Goal: Browse casually

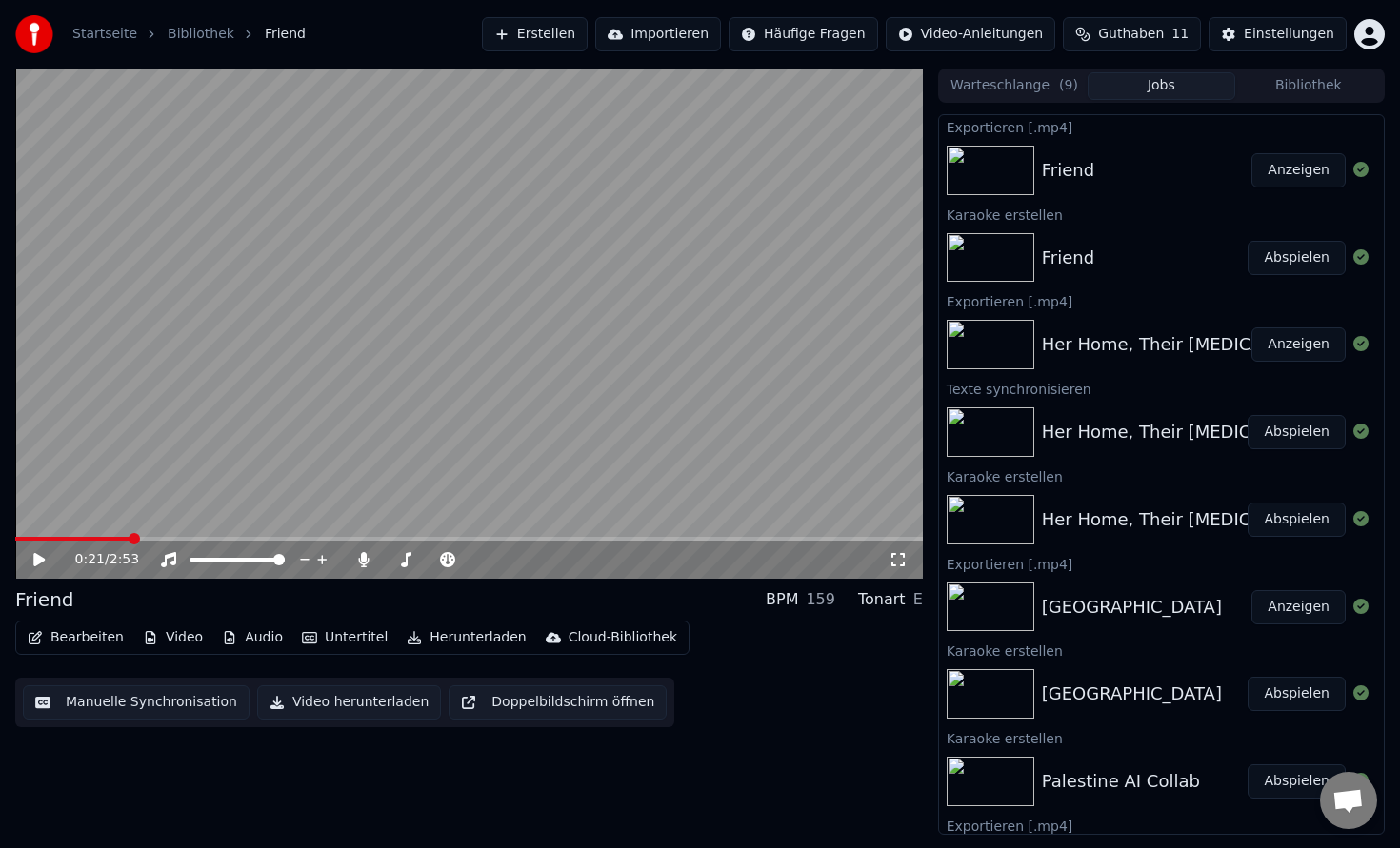
click at [40, 556] on icon at bounding box center [40, 560] width 12 height 14
click at [15, 537] on span at bounding box center [20, 539] width 11 height 4
